Goal: Information Seeking & Learning: Check status

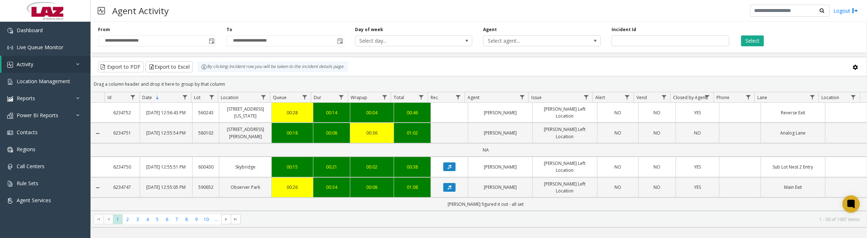
click at [212, 40] on span "Toggle popup" at bounding box center [212, 41] width 6 height 6
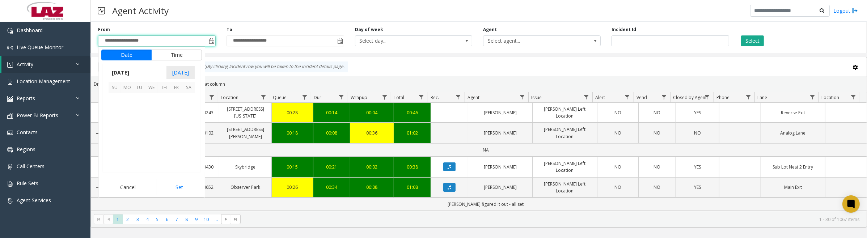
scroll to position [129846, 0]
click at [53, 64] on link "Activity" at bounding box center [45, 64] width 89 height 17
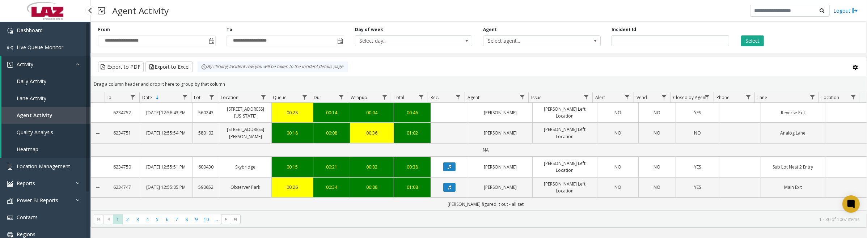
click at [35, 80] on span "Daily Activity" at bounding box center [32, 81] width 30 height 7
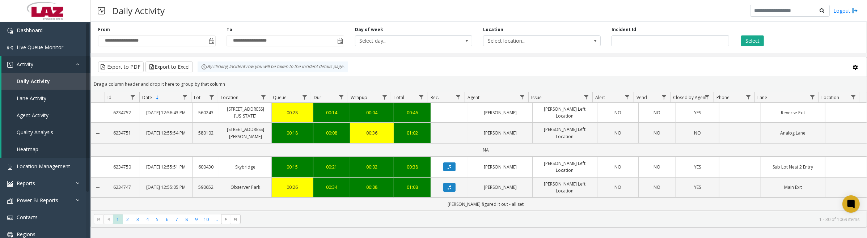
click at [210, 42] on span "Toggle popup" at bounding box center [212, 41] width 6 height 6
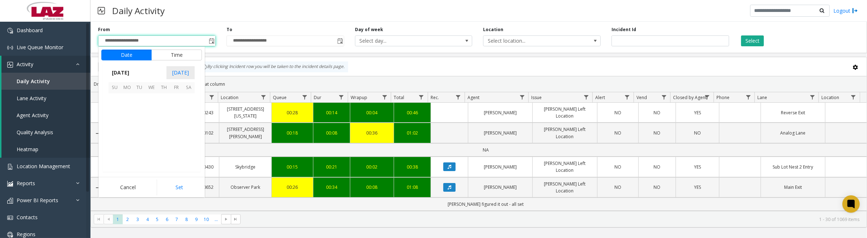
scroll to position [129846, 0]
click at [149, 96] on span "1" at bounding box center [151, 100] width 12 height 12
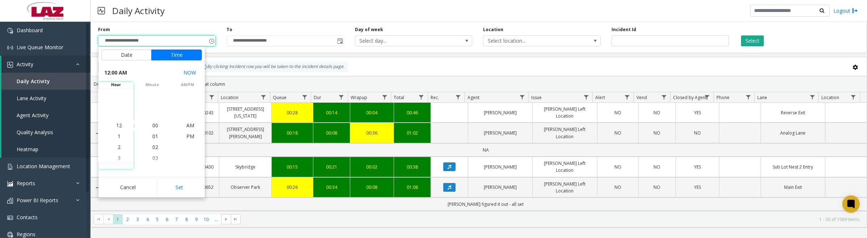
click at [171, 192] on button "Set" at bounding box center [180, 187] width 46 height 16
type input "**********"
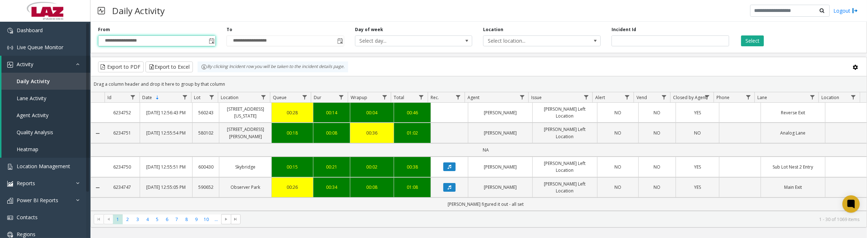
click at [514, 38] on span "Select location..." at bounding box center [529, 41] width 93 height 10
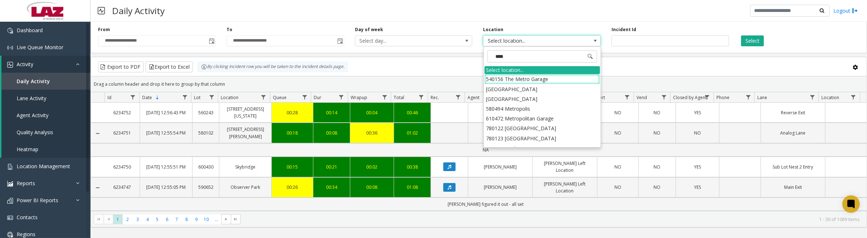
type input "*****"
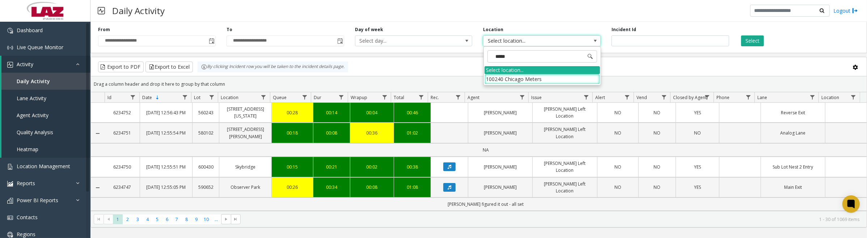
click at [493, 77] on li "100240 Chicago Meters" at bounding box center [541, 79] width 115 height 10
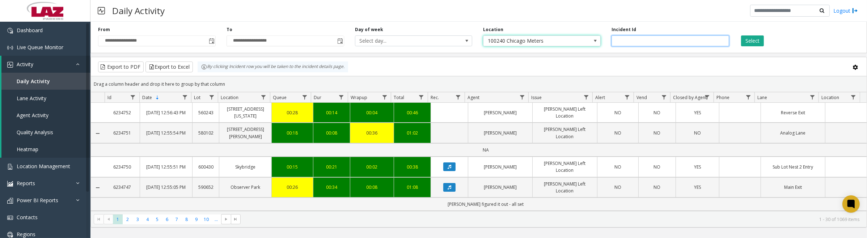
click at [652, 42] on input "number" at bounding box center [670, 40] width 118 height 11
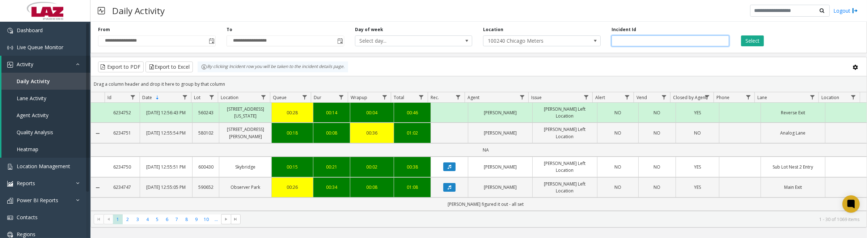
type input "*******"
click at [741, 35] on button "Select" at bounding box center [752, 40] width 23 height 11
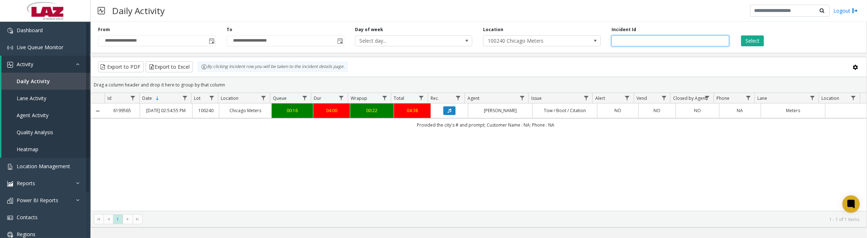
drag, startPoint x: 665, startPoint y: 37, endPoint x: 602, endPoint y: 39, distance: 63.3
click at [602, 39] on div "**********" at bounding box center [478, 36] width 776 height 34
click at [755, 38] on button "Select" at bounding box center [752, 40] width 23 height 11
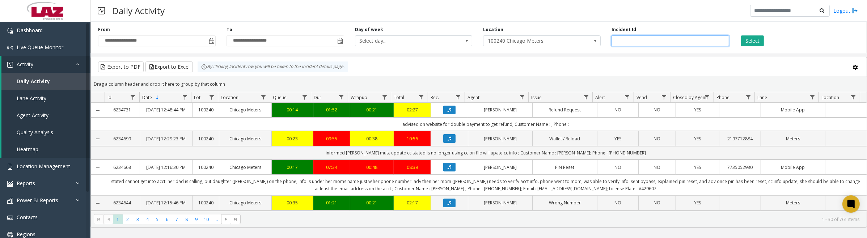
click at [642, 41] on input "number" at bounding box center [670, 40] width 118 height 11
click at [523, 95] on span "Data table" at bounding box center [522, 97] width 6 height 6
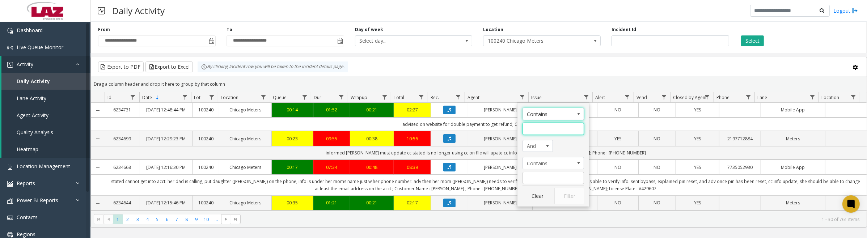
click at [550, 132] on input "Agent Filter" at bounding box center [552, 129] width 61 height 12
type input "***"
click button "Filter" at bounding box center [569, 196] width 30 height 16
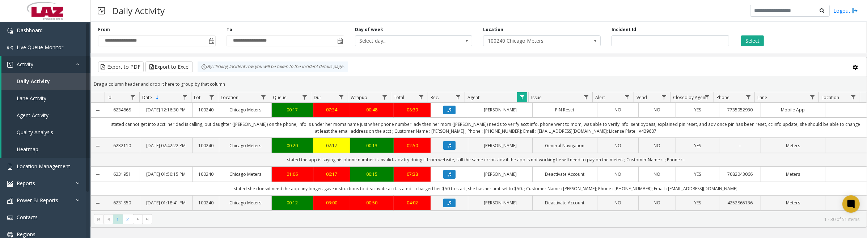
click at [447, 148] on icon "Data table" at bounding box center [449, 145] width 4 height 4
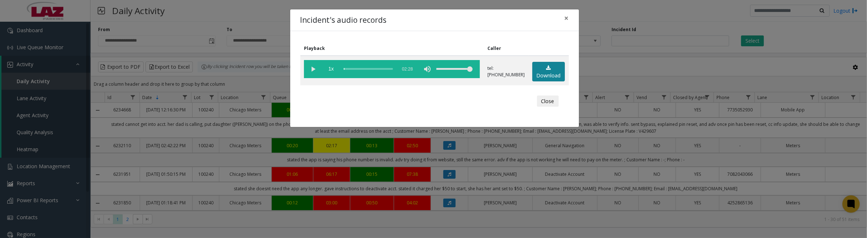
click at [555, 72] on link "Download" at bounding box center [548, 72] width 33 height 20
click at [310, 71] on vg-play-pause at bounding box center [313, 69] width 18 height 18
click at [313, 68] on vg-play-pause at bounding box center [313, 69] width 18 height 18
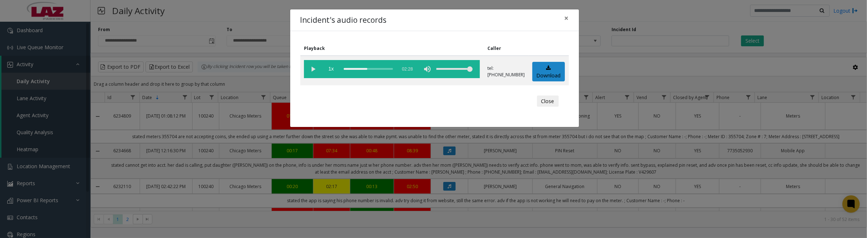
click at [551, 99] on button "Close" at bounding box center [548, 101] width 22 height 12
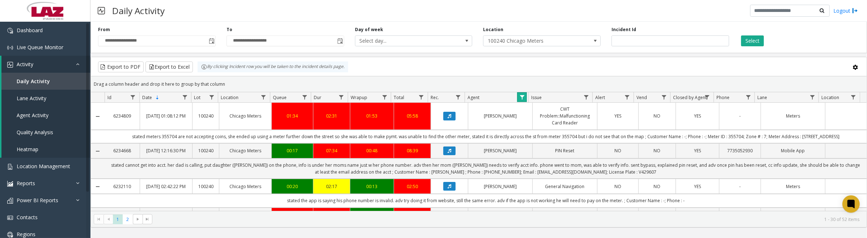
click at [518, 96] on link "Data table" at bounding box center [522, 97] width 10 height 10
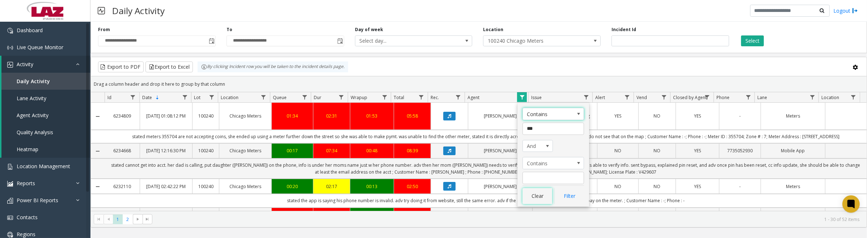
click at [531, 196] on button "Clear" at bounding box center [537, 196] width 30 height 16
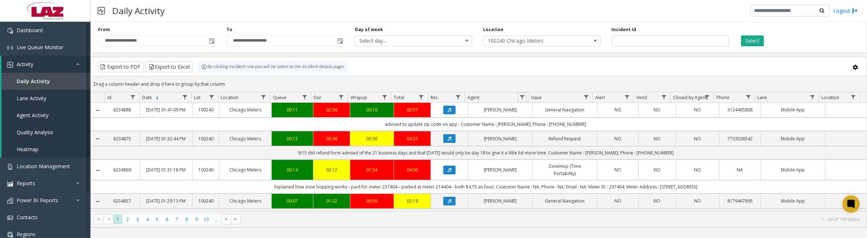
click at [523, 99] on span "Data table" at bounding box center [522, 97] width 6 height 6
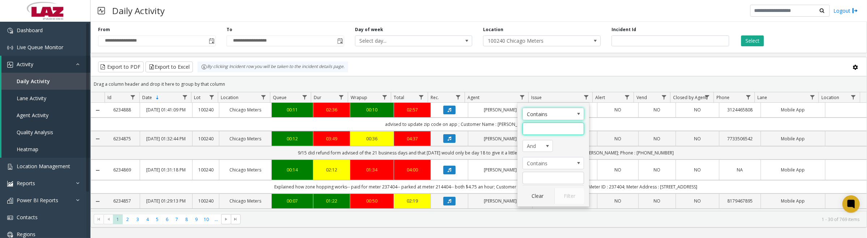
click at [551, 127] on input "Agent Filter" at bounding box center [552, 129] width 61 height 12
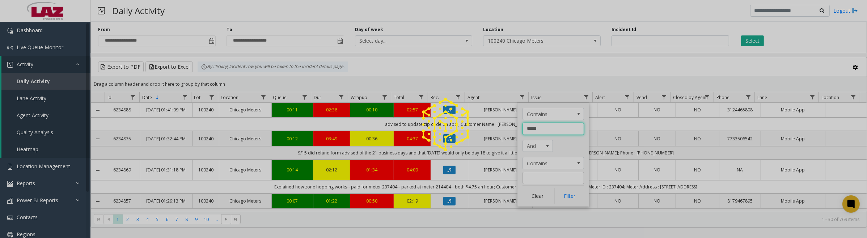
type input "******"
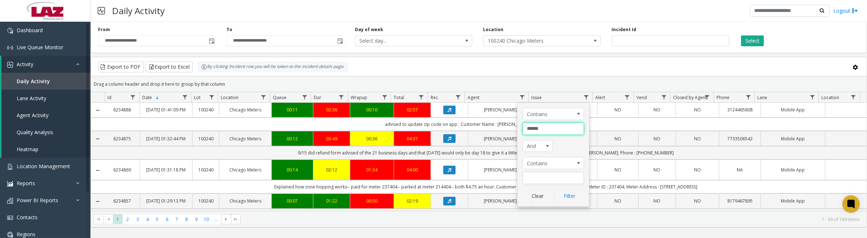
click button "Filter" at bounding box center [569, 196] width 30 height 16
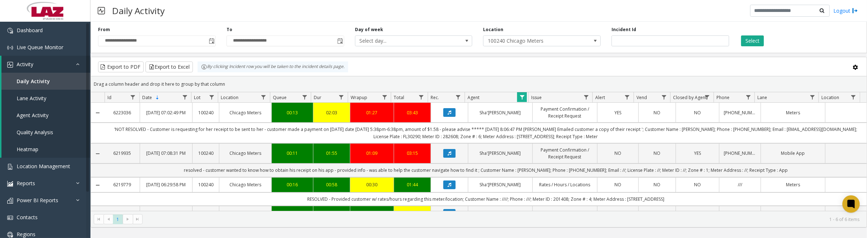
click at [444, 155] on button "Data table" at bounding box center [449, 153] width 12 height 9
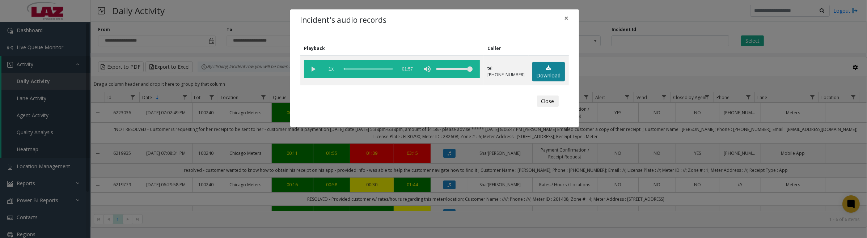
click at [541, 73] on link "Download" at bounding box center [548, 72] width 33 height 20
click at [315, 70] on vg-play-pause at bounding box center [313, 69] width 18 height 18
drag, startPoint x: 547, startPoint y: 101, endPoint x: 630, endPoint y: 144, distance: 93.7
click at [547, 101] on button "Close" at bounding box center [548, 101] width 22 height 12
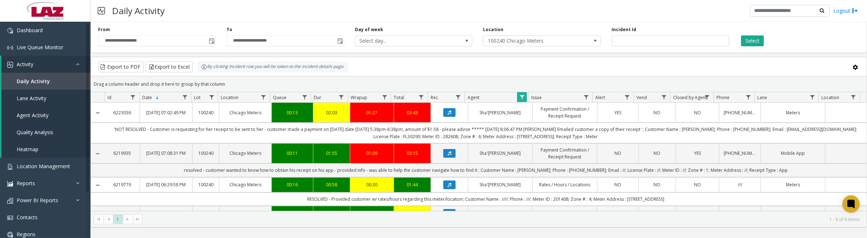
click at [521, 96] on span "Data table" at bounding box center [522, 97] width 6 height 6
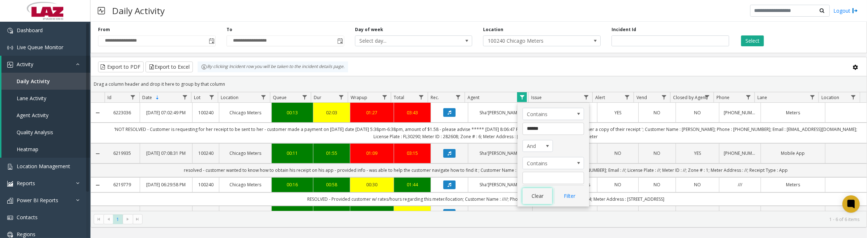
click at [536, 203] on button "Clear" at bounding box center [537, 196] width 30 height 16
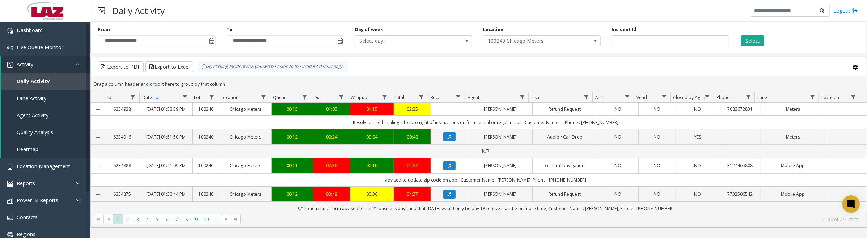
click at [523, 97] on span "Data table" at bounding box center [522, 97] width 6 height 6
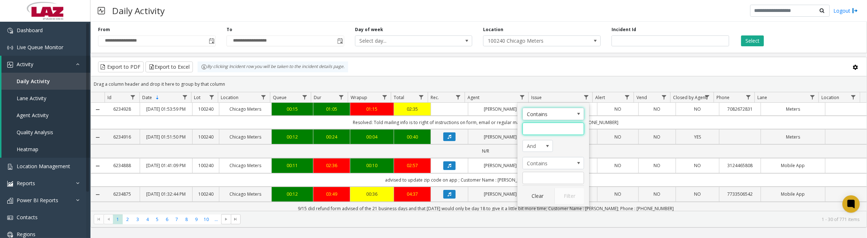
click at [541, 127] on input "Agent Filter" at bounding box center [552, 129] width 61 height 12
type input "*****"
click button "Filter" at bounding box center [569, 196] width 30 height 16
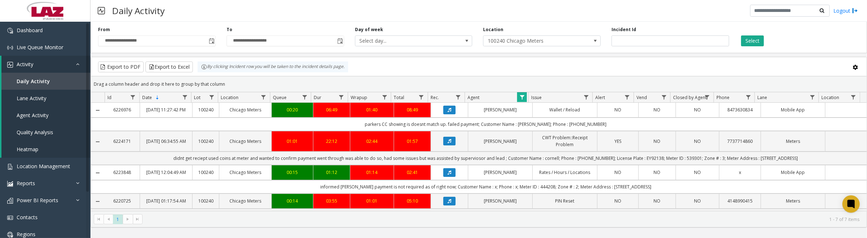
click at [447, 111] on icon "Data table" at bounding box center [449, 110] width 4 height 4
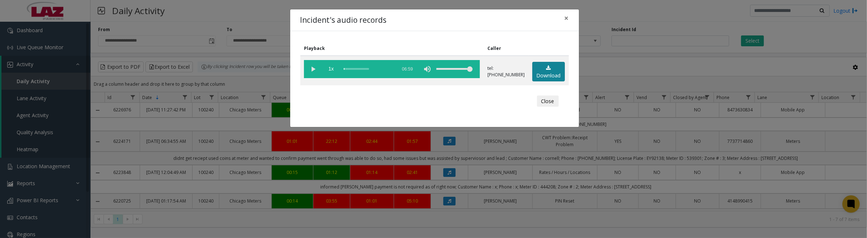
click at [543, 71] on link "Download" at bounding box center [548, 72] width 33 height 20
click at [309, 71] on vg-play-pause at bounding box center [313, 69] width 18 height 18
click at [311, 69] on vg-play-pause at bounding box center [313, 69] width 18 height 18
click at [312, 73] on vg-play-pause at bounding box center [313, 69] width 18 height 18
click at [312, 71] on vg-play-pause at bounding box center [313, 69] width 18 height 18
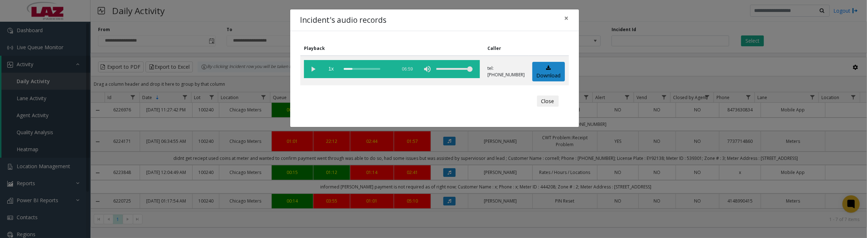
click at [546, 102] on button "Close" at bounding box center [548, 101] width 22 height 12
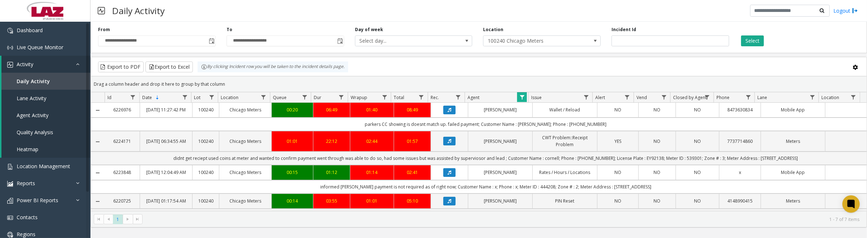
click at [567, 131] on td "parkers CC showing is doesnt match up. failed payment; Customer Name : [PERSON_…" at bounding box center [485, 124] width 761 height 13
copy td "8473630834"
click at [448, 112] on icon "Data table" at bounding box center [449, 110] width 4 height 4
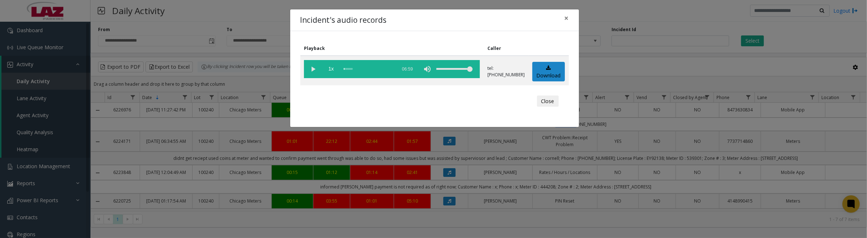
click at [315, 70] on vg-play-pause at bounding box center [313, 69] width 18 height 18
click at [313, 67] on vg-play-pause at bounding box center [313, 69] width 18 height 18
click at [310, 68] on vg-play-pause at bounding box center [313, 69] width 18 height 18
click at [550, 96] on button "Close" at bounding box center [548, 101] width 22 height 12
